Goal: Task Accomplishment & Management: Complete application form

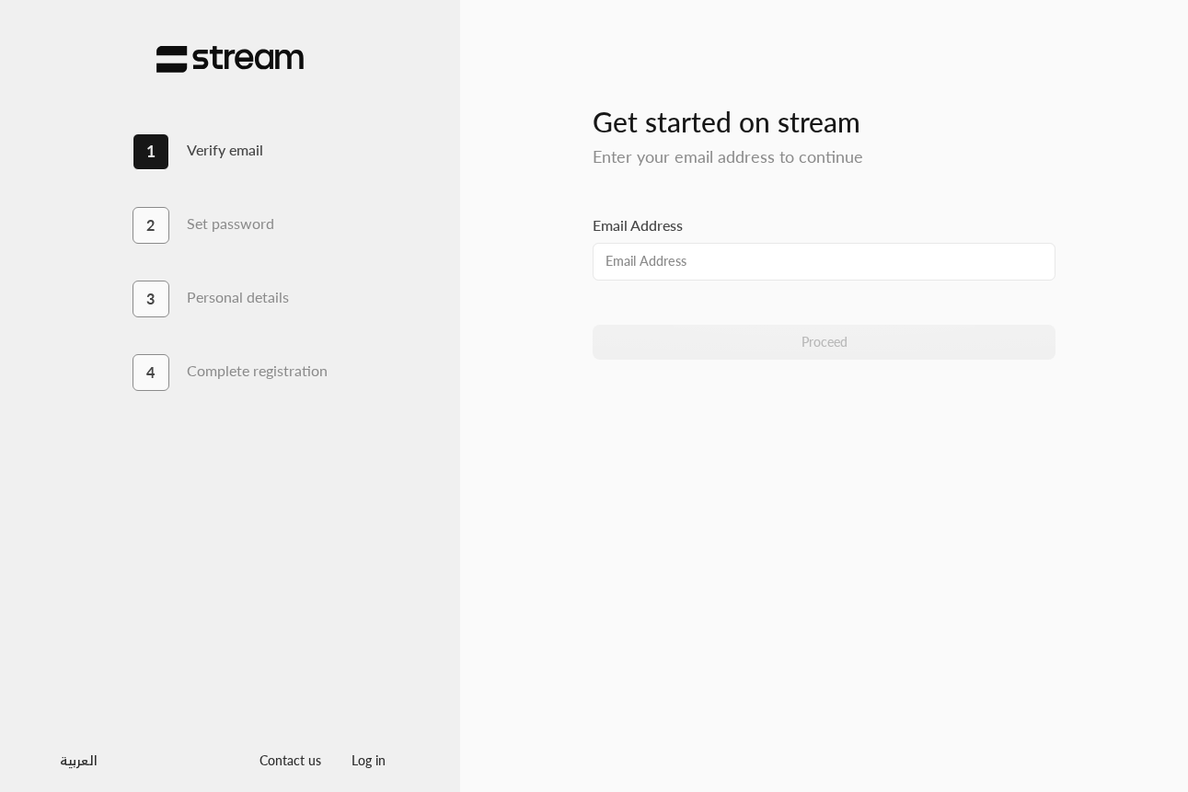
click at [559, 289] on div "Get started on stream Enter your email address to continue Email Address Procee…" at bounding box center [824, 396] width 552 height 732
click at [628, 257] on input "Email Address" at bounding box center [824, 262] width 463 height 38
type input "[EMAIL_ADDRESS][DOMAIN_NAME]"
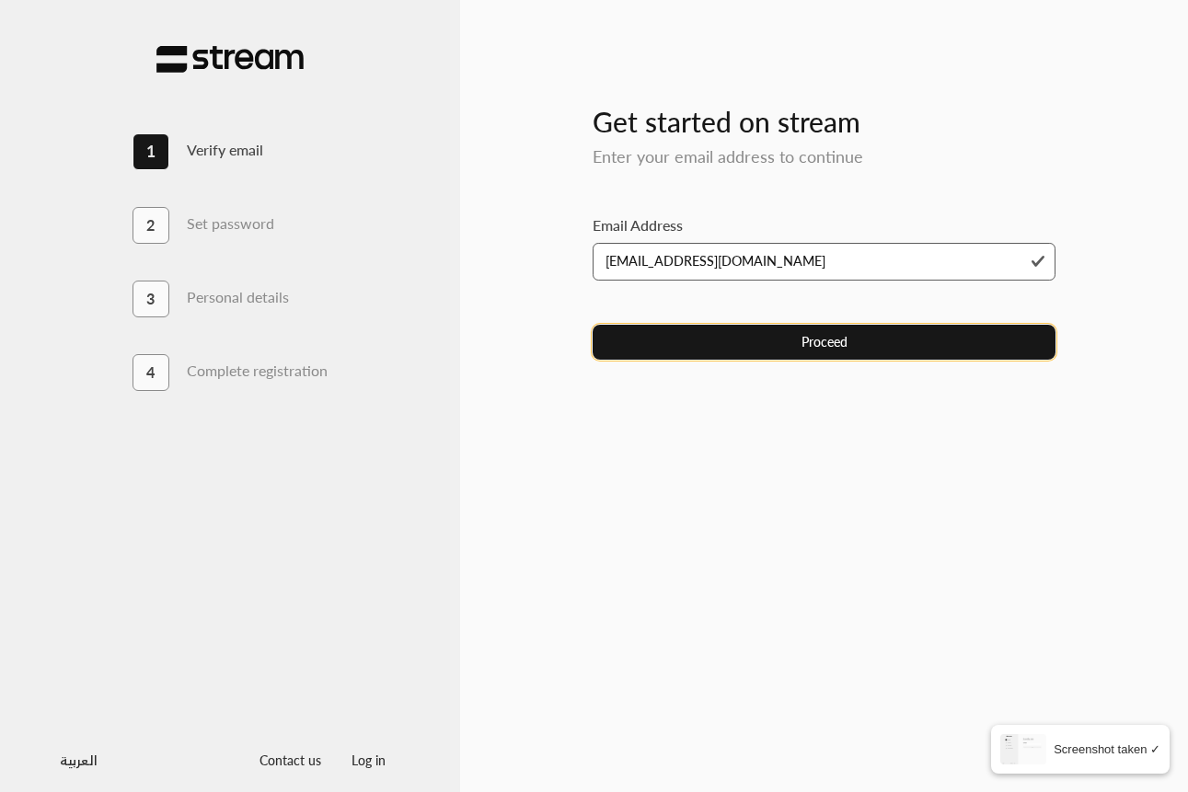
click at [728, 340] on button "Proceed" at bounding box center [824, 342] width 463 height 34
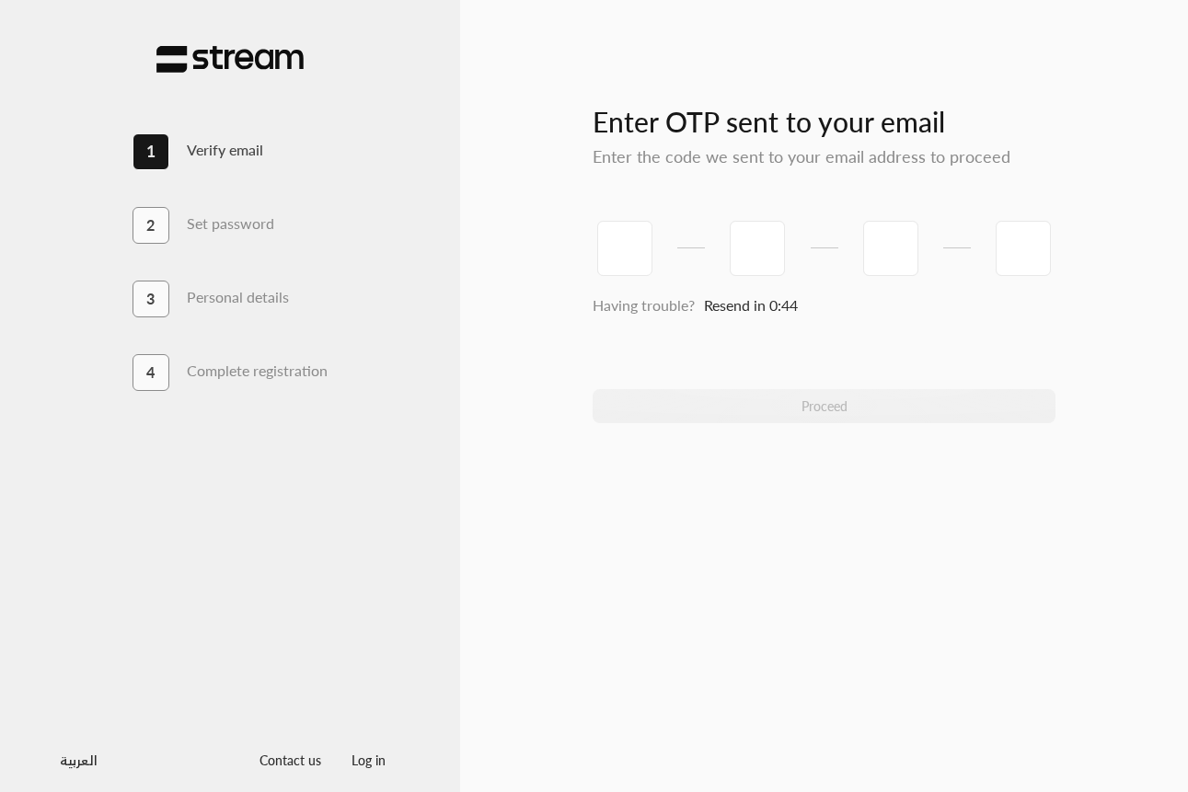
click at [743, 139] on div "Enter OTP sent to your email Enter the code we sent to your email address to pr…" at bounding box center [824, 121] width 463 height 92
click at [641, 231] on input "tel" at bounding box center [624, 248] width 55 height 55
paste input "0"
type input "0"
type input "2"
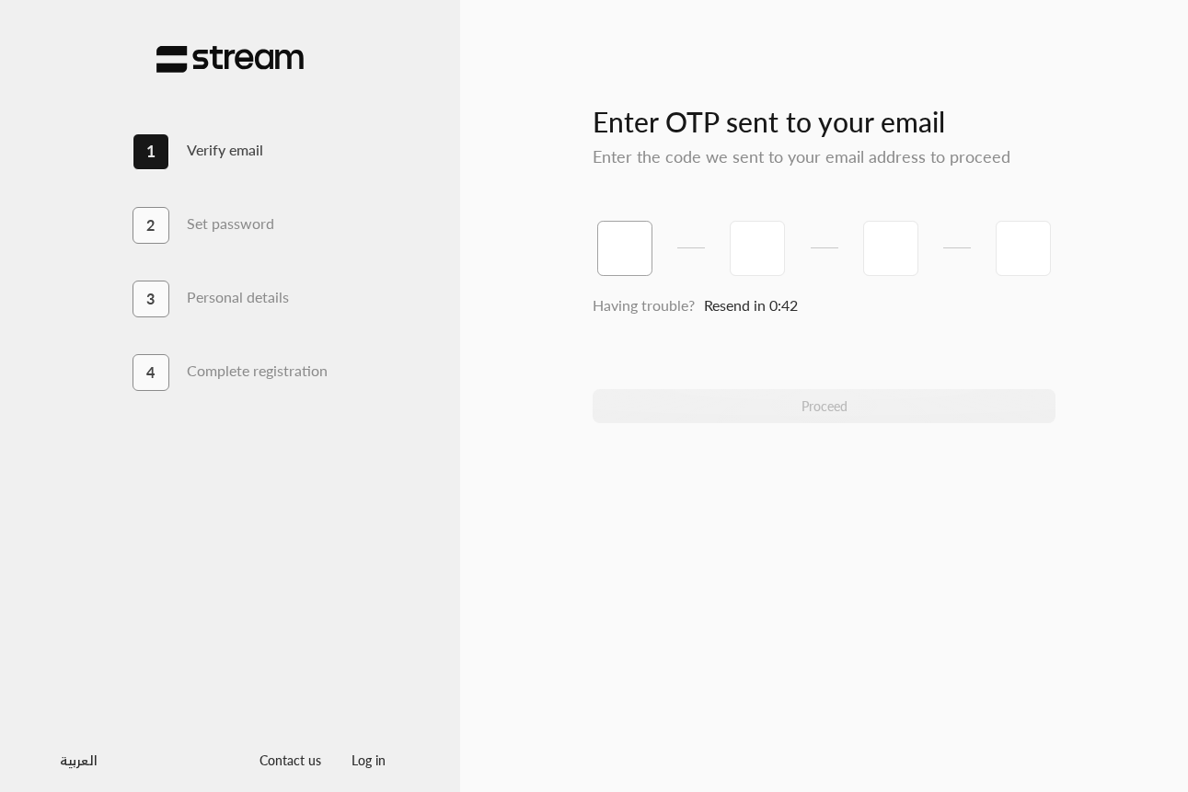
type input "1"
type input "6"
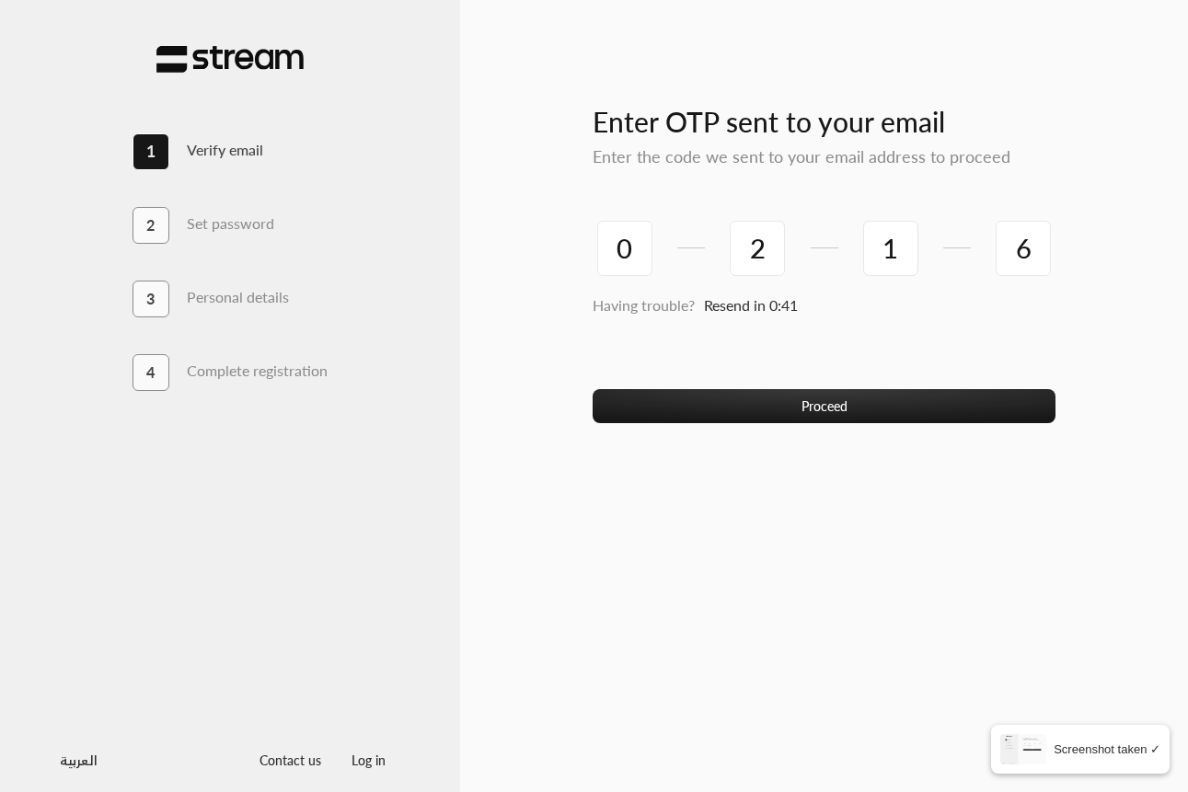
click at [761, 455] on div "Enter OTP sent to your email Enter the code we sent to your email address to pr…" at bounding box center [824, 396] width 552 height 732
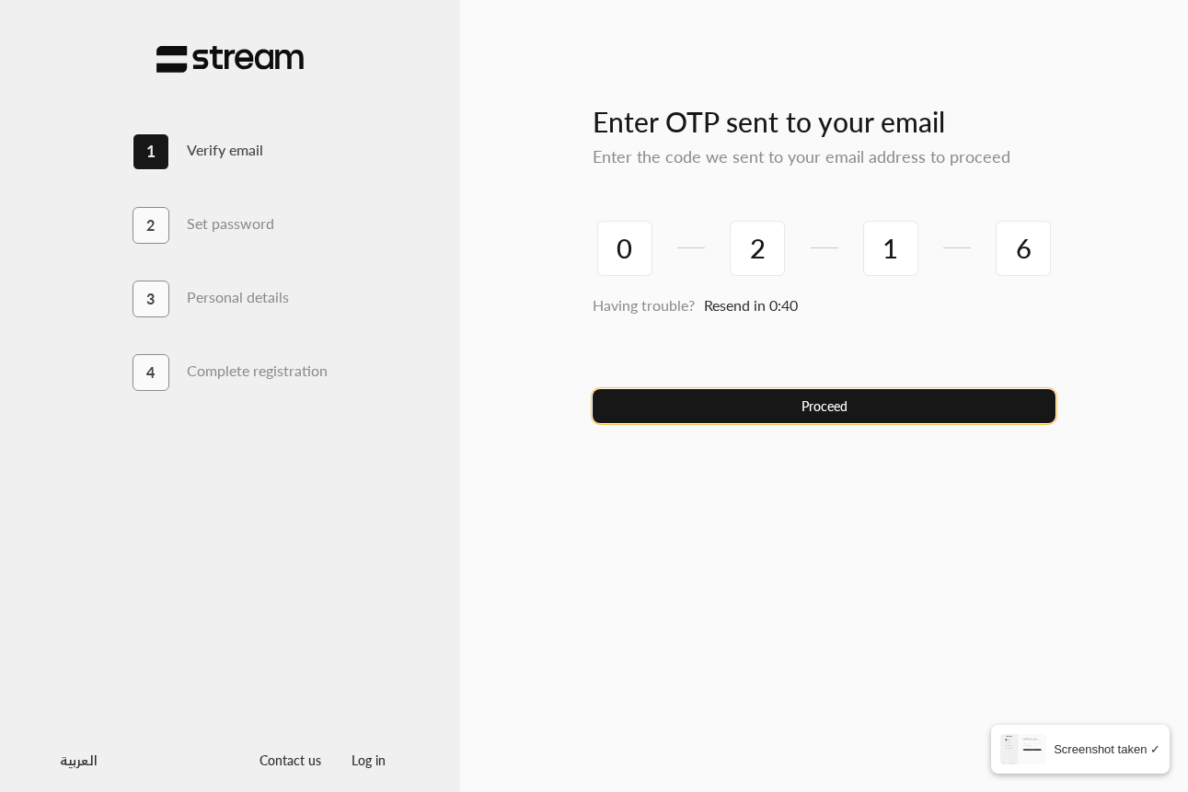
click at [730, 395] on button "Proceed" at bounding box center [824, 406] width 463 height 34
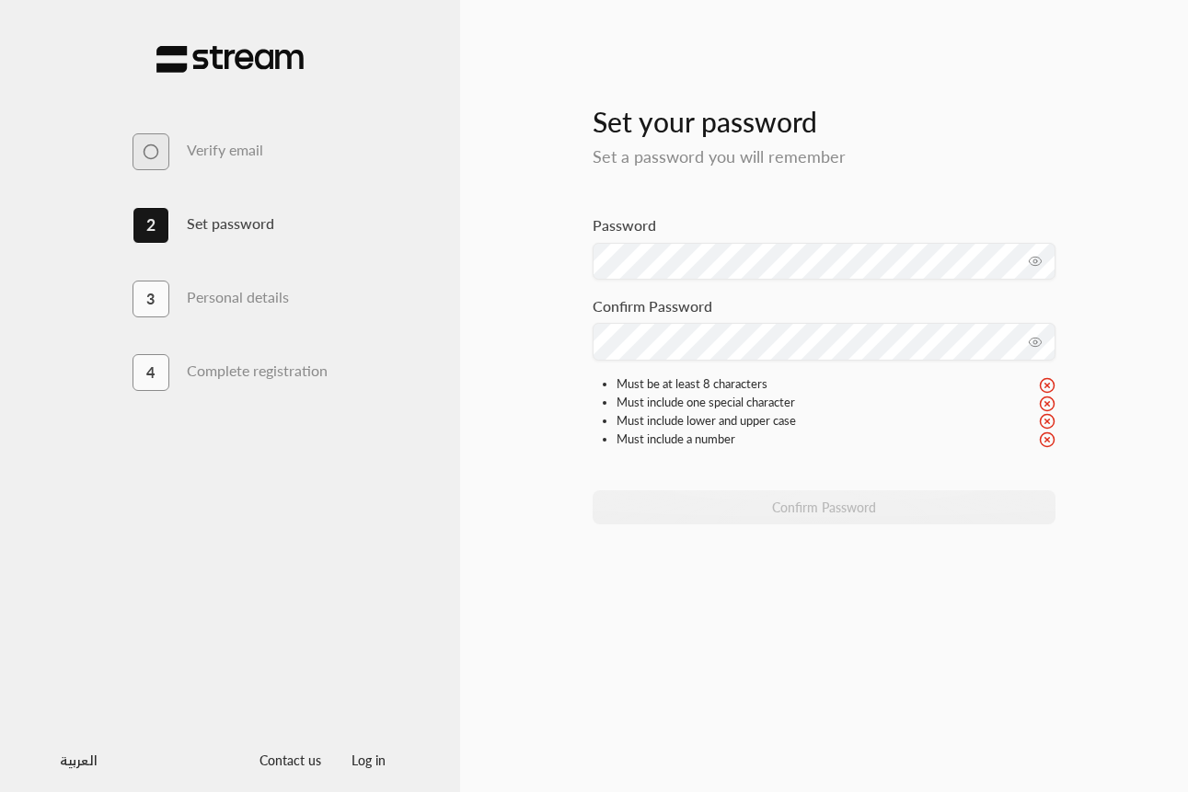
click at [604, 139] on div "Set your password Set a password you will remember" at bounding box center [824, 121] width 463 height 92
click at [764, 231] on div "Password" at bounding box center [824, 246] width 463 height 65
click at [1042, 270] on button "toggle password visibility" at bounding box center [1034, 261] width 29 height 29
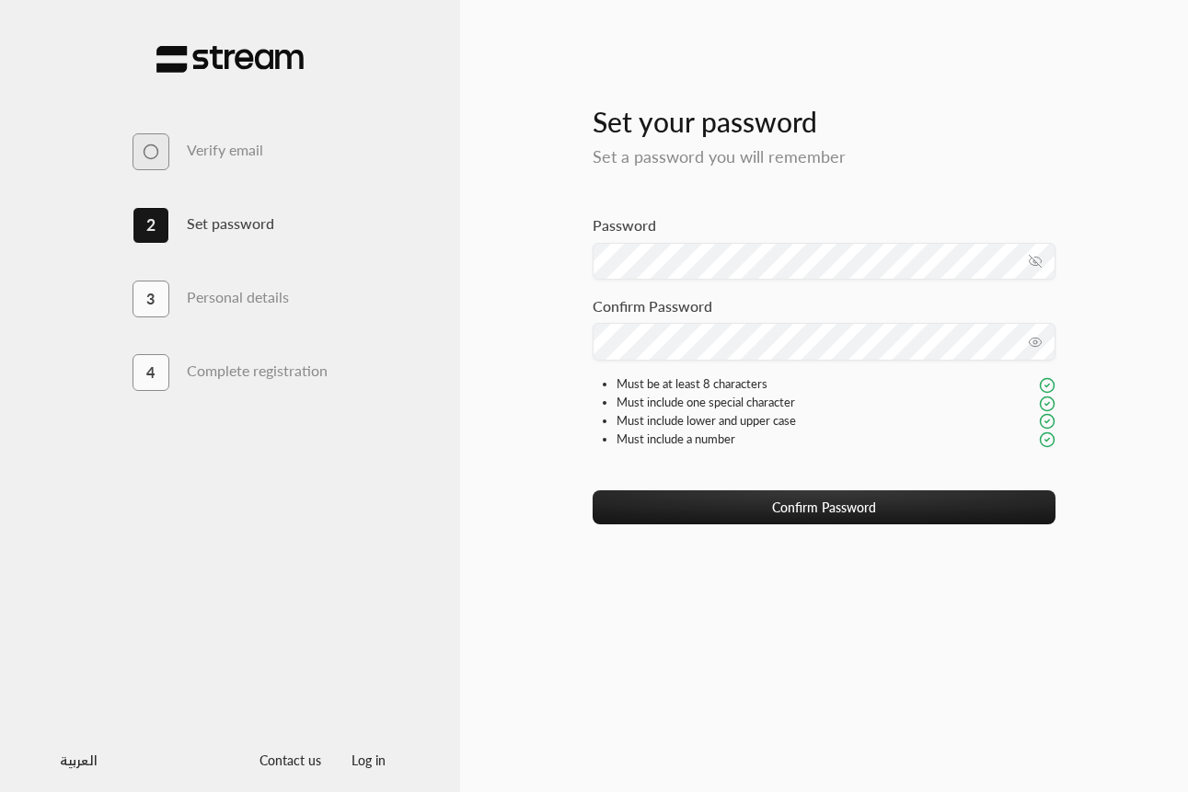
click at [636, 311] on label "Confirm Password" at bounding box center [653, 306] width 120 height 22
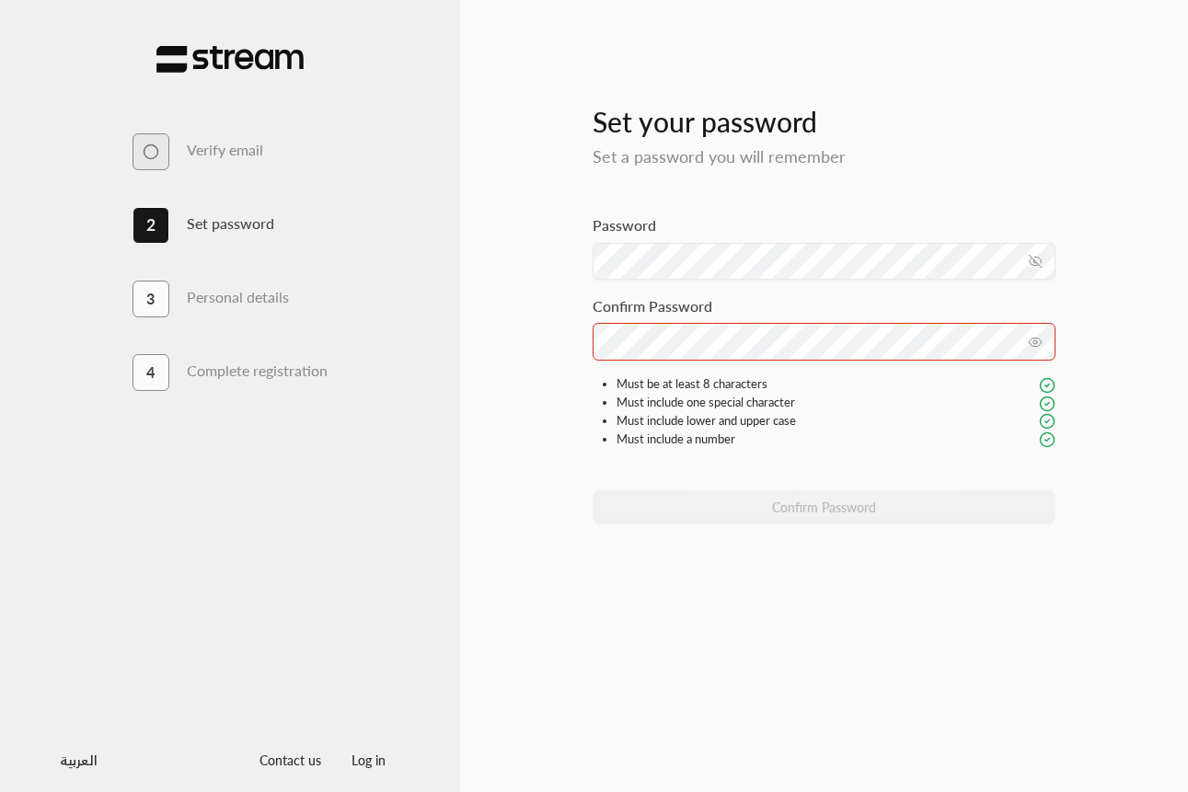
click at [844, 283] on div "Password" at bounding box center [824, 254] width 463 height 81
click at [805, 234] on div "Password" at bounding box center [824, 246] width 463 height 65
click at [750, 501] on div "Confirm Password" at bounding box center [824, 507] width 463 height 34
click at [1041, 343] on icon "toggle password visibility" at bounding box center [1035, 342] width 15 height 15
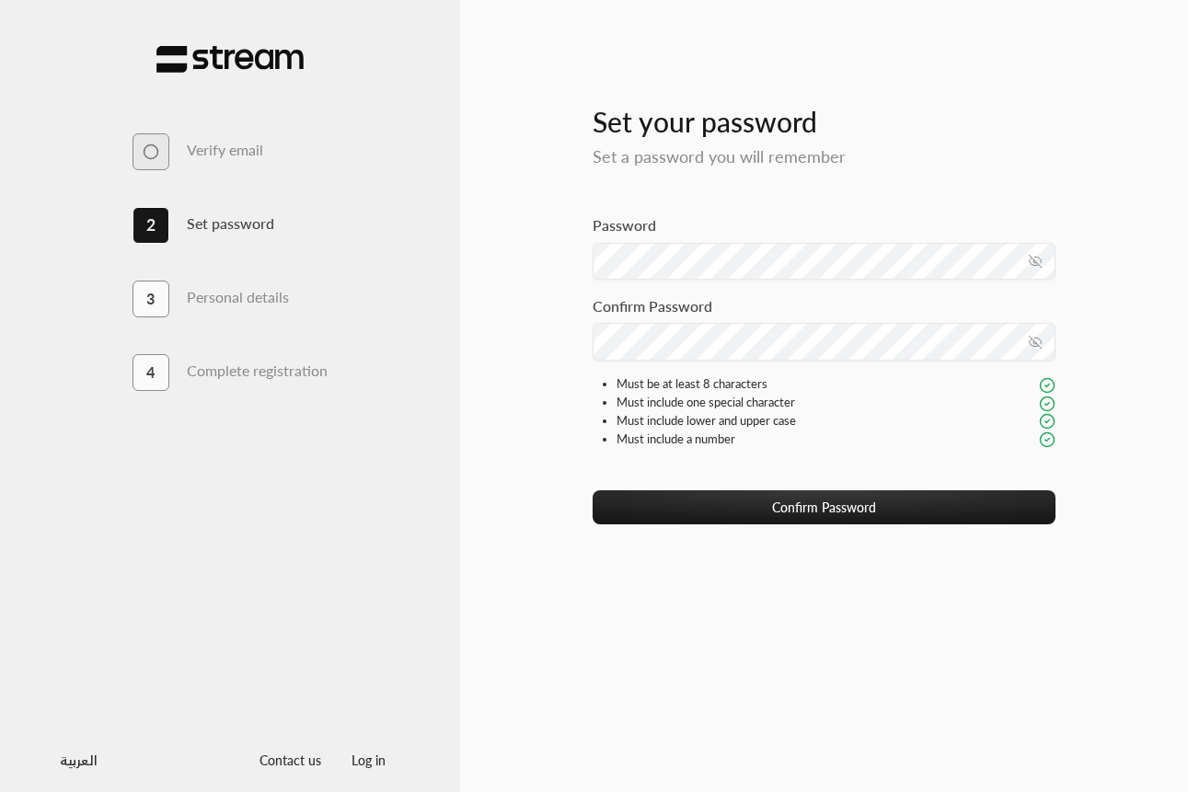
click at [920, 397] on div "Must include one special character" at bounding box center [835, 403] width 439 height 18
click at [904, 460] on div "Must be at least 8 characters Must include one special character Must include l…" at bounding box center [824, 417] width 463 height 85
click at [1035, 262] on icon "toggle password visibility" at bounding box center [1035, 261] width 12 height 12
click at [1030, 347] on icon "toggle password visibility" at bounding box center [1035, 342] width 15 height 15
click at [932, 408] on div "Must include one special character" at bounding box center [835, 403] width 439 height 18
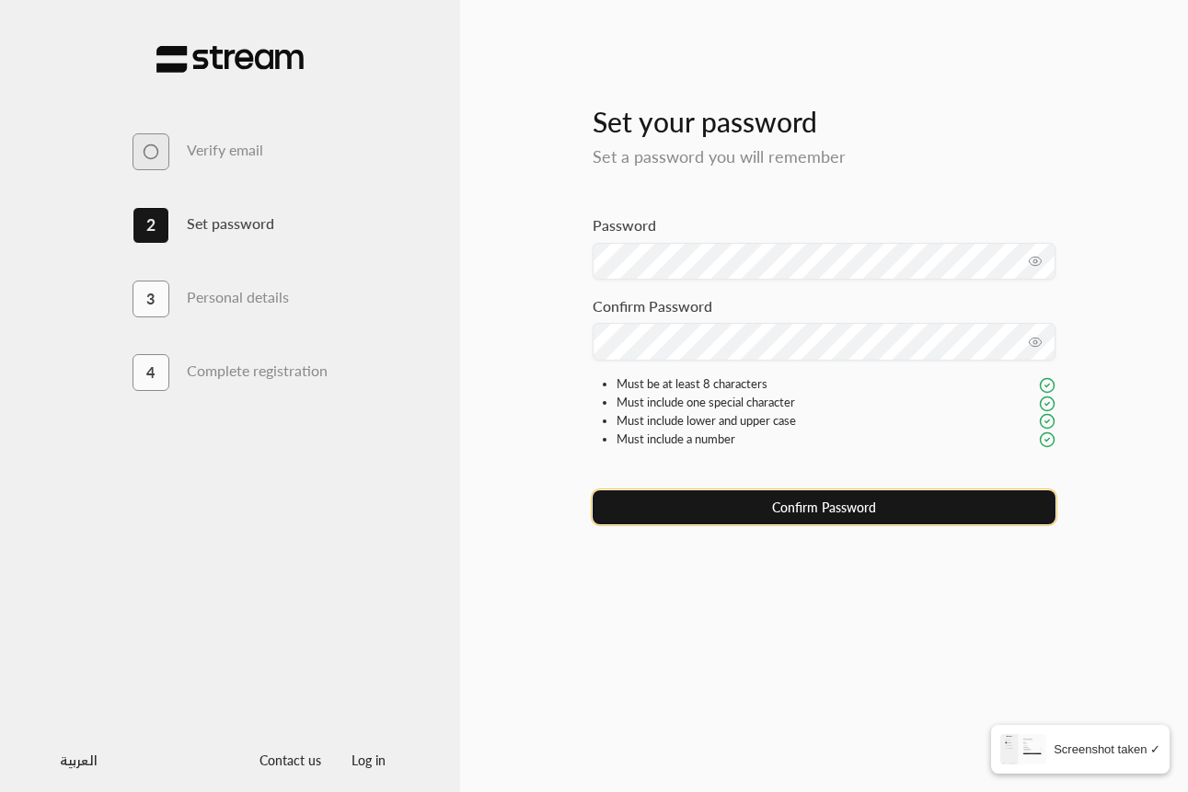
click at [865, 498] on button "Confirm Password" at bounding box center [824, 507] width 463 height 34
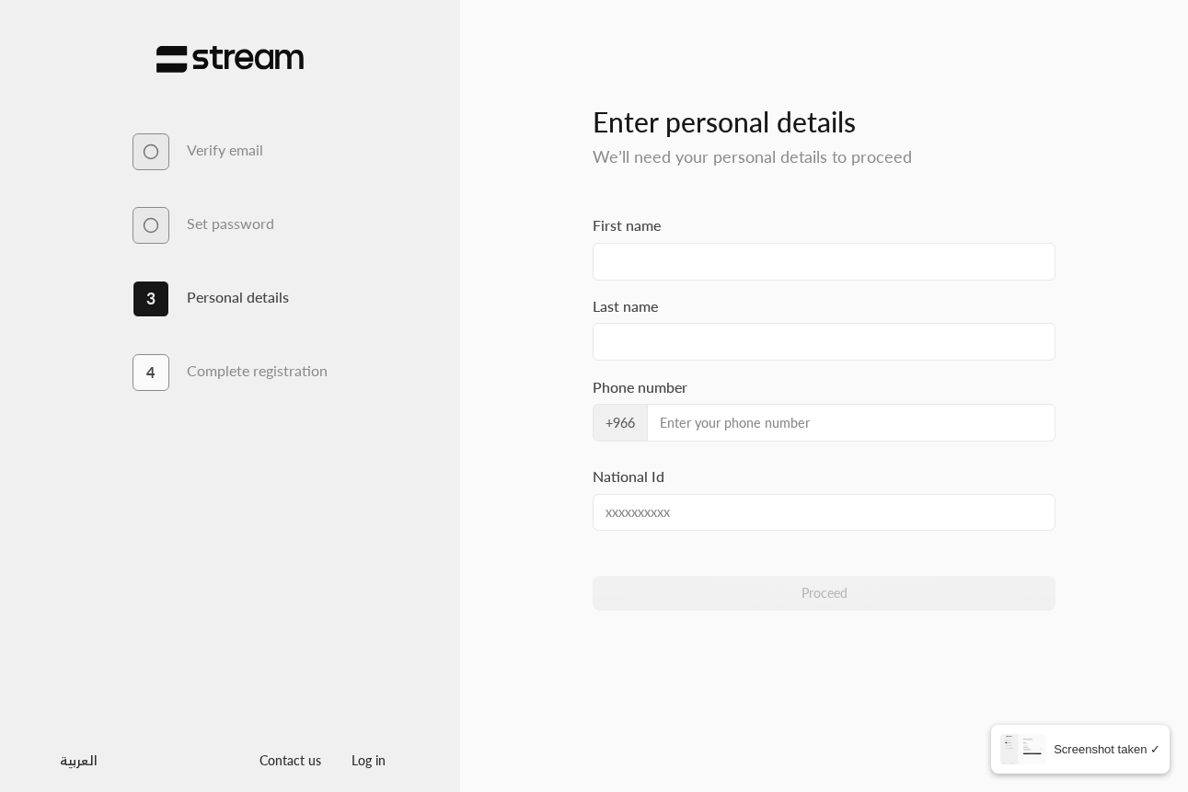
click at [642, 206] on div "Enter personal details We’ll need your personal details to proceed" at bounding box center [824, 145] width 463 height 140
click at [682, 195] on div "Enter personal details We’ll need your personal details to proceed" at bounding box center [824, 145] width 463 height 140
click at [685, 184] on div "Enter personal details We’ll need your personal details to proceed" at bounding box center [824, 145] width 463 height 140
click at [688, 275] on input "First name" at bounding box center [824, 262] width 463 height 38
type input "[PERSON_NAME]"
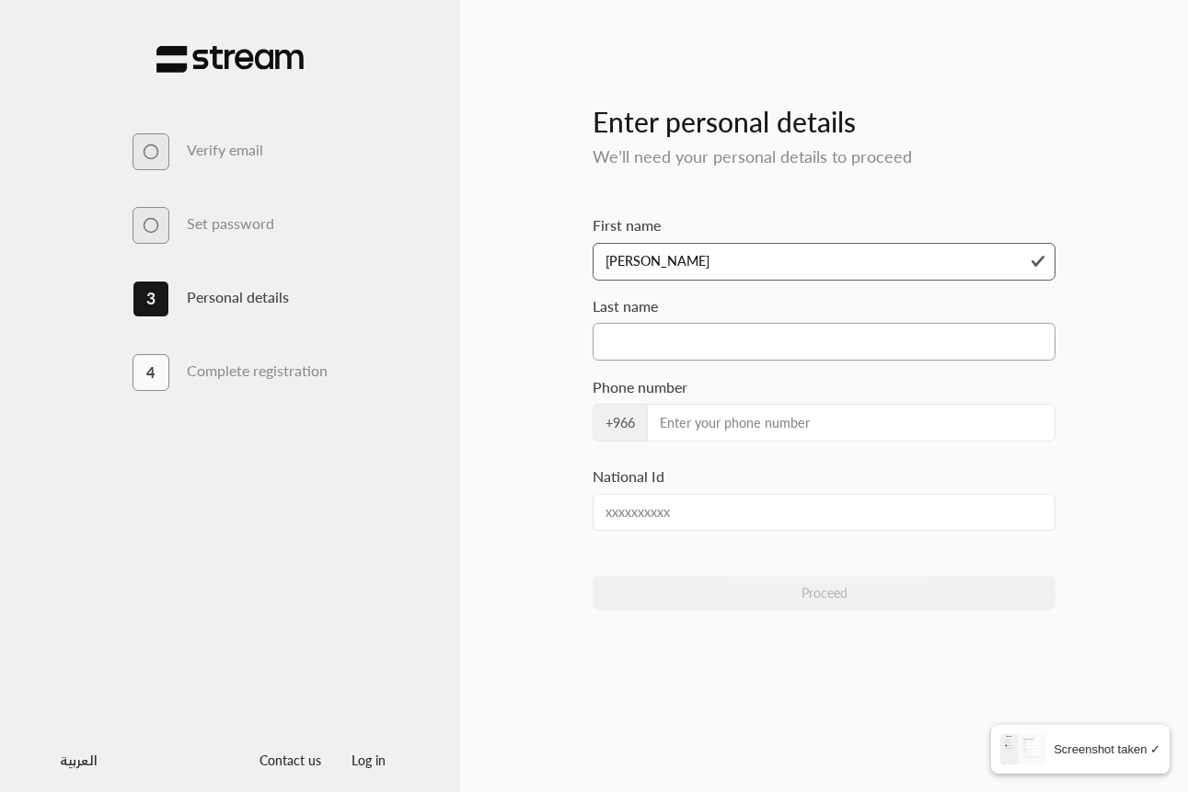
click at [689, 334] on input "Last name" at bounding box center [824, 342] width 463 height 38
type input "[PERSON_NAME]"
click at [701, 424] on input "Phone number" at bounding box center [851, 423] width 409 height 38
click at [633, 432] on span "+966" at bounding box center [620, 423] width 55 height 38
click at [608, 425] on span "+966" at bounding box center [620, 423] width 55 height 38
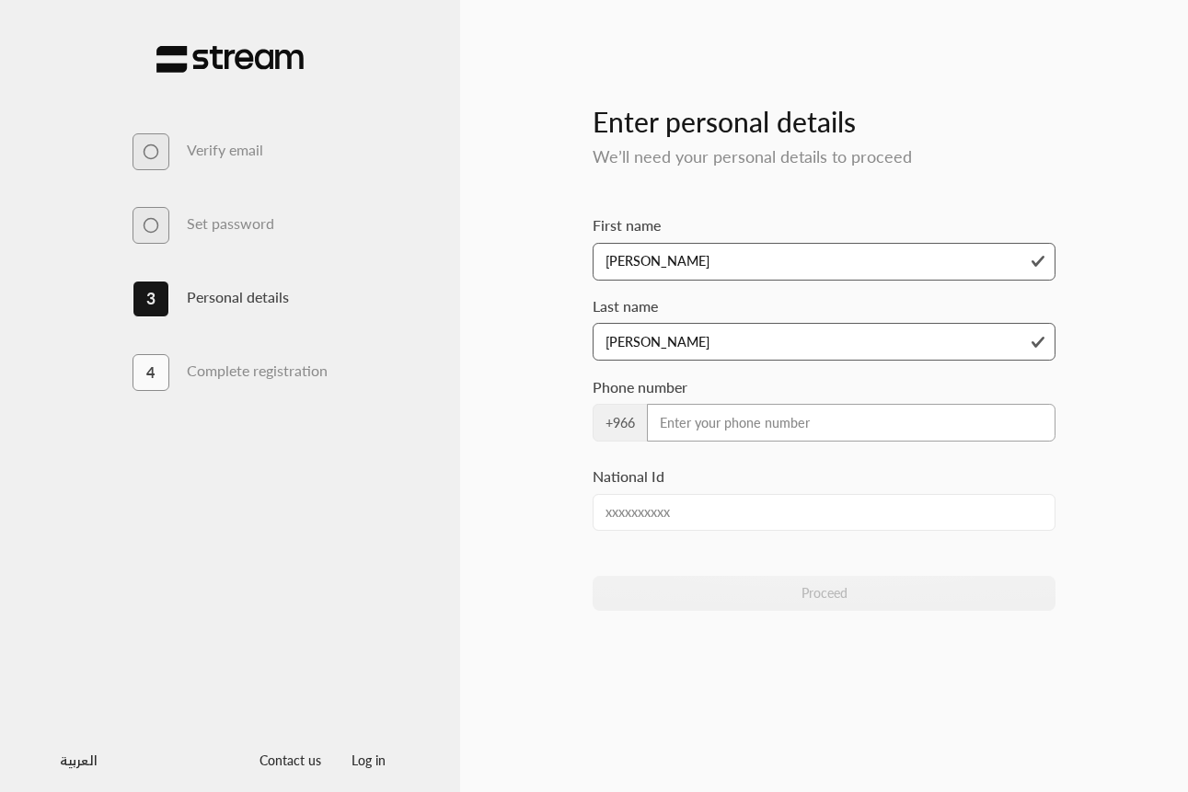
click at [664, 424] on input "Phone number" at bounding box center [851, 423] width 409 height 38
click at [632, 424] on span "+966" at bounding box center [620, 423] width 55 height 38
click at [693, 422] on input "Phone number" at bounding box center [851, 423] width 409 height 38
click at [698, 422] on input "Phone number" at bounding box center [851, 423] width 409 height 38
click at [710, 421] on input "Phone number" at bounding box center [851, 423] width 409 height 38
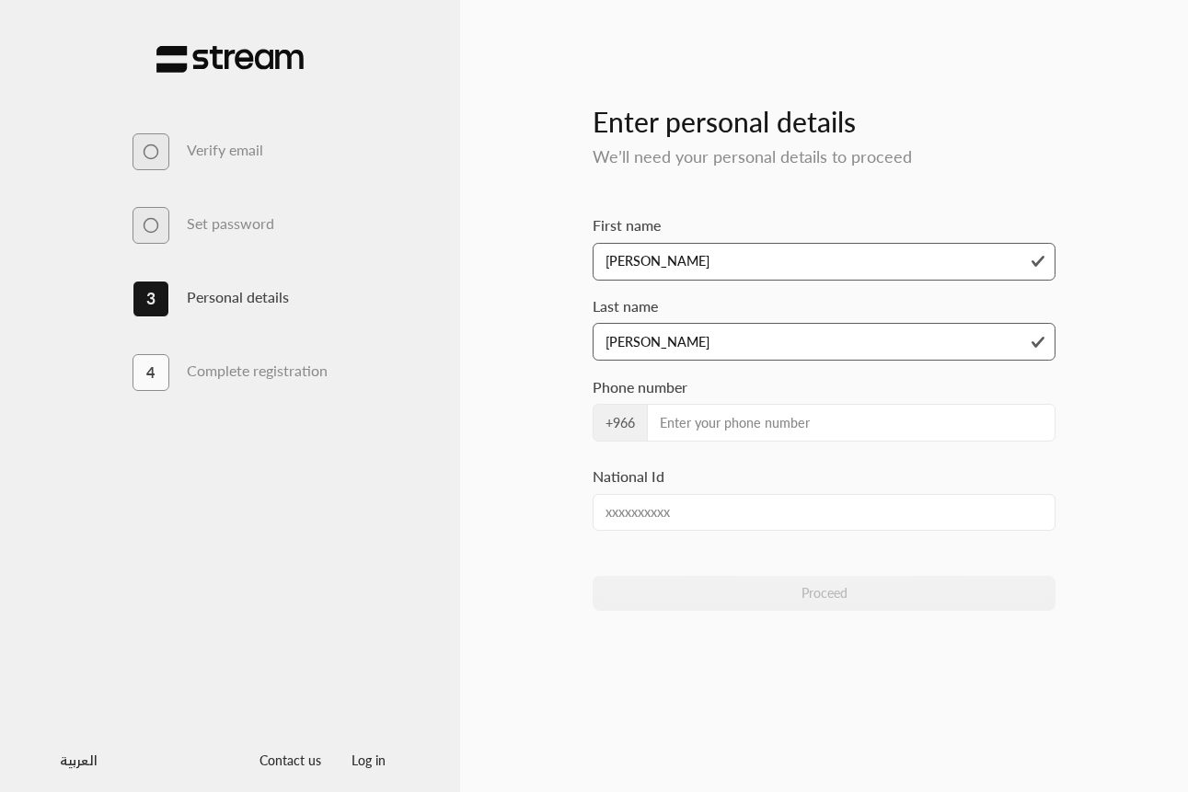
click at [656, 463] on div "Phone number +966" at bounding box center [824, 420] width 463 height 89
click at [708, 474] on div "National Id" at bounding box center [824, 498] width 463 height 65
click at [732, 184] on div "Enter personal details We’ll need your personal details to proceed" at bounding box center [824, 145] width 463 height 140
click at [733, 118] on h3 "Enter personal details" at bounding box center [824, 106] width 463 height 63
